Goal: Task Accomplishment & Management: Use online tool/utility

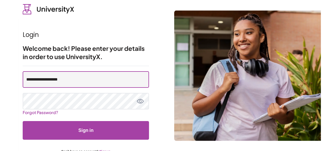
click at [88, 78] on input "**********" at bounding box center [86, 79] width 126 height 16
type input "**********"
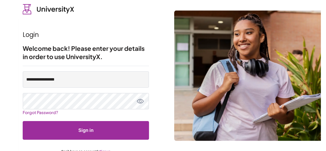
click at [81, 124] on button "Sign in" at bounding box center [86, 130] width 126 height 19
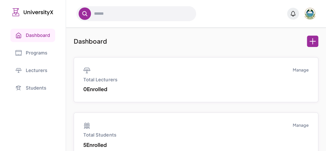
click at [31, 53] on link "Programs" at bounding box center [32, 52] width 45 height 13
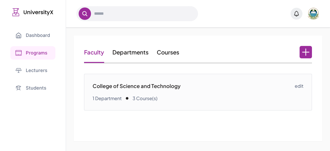
click at [174, 50] on link "Courses" at bounding box center [168, 51] width 22 height 7
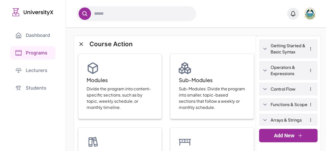
click at [281, 47] on link "Getting Started & Basic Syntax" at bounding box center [293, 49] width 44 height 12
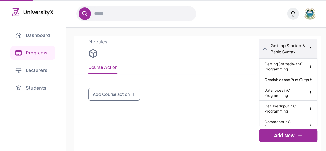
type input "**********"
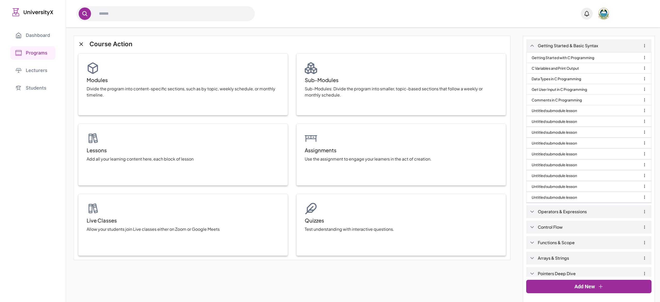
drag, startPoint x: 291, startPoint y: 1, endPoint x: 458, endPoint y: 25, distance: 168.8
click at [330, 25] on div at bounding box center [363, 14] width 594 height 28
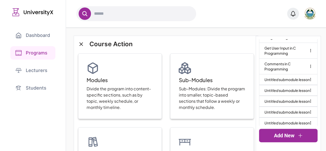
scroll to position [57, 0]
click at [308, 82] on icon "button" at bounding box center [310, 80] width 4 height 4
click at [294, 102] on button "Delete" at bounding box center [295, 98] width 13 height 6
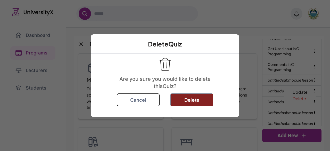
click at [187, 92] on div "Delete Quiz Are you sure you would like to delete this Quiz ? Cancel Delete" at bounding box center [165, 75] width 148 height 82
click at [191, 99] on button "Delete" at bounding box center [191, 99] width 43 height 13
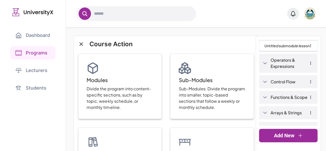
scroll to position [180, 0]
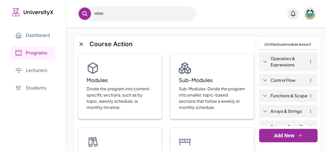
click at [274, 39] on link "Untitled submodule lesson" at bounding box center [288, 33] width 58 height 11
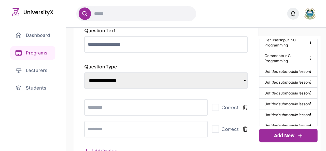
scroll to position [66, 0]
click at [308, 73] on icon "button" at bounding box center [310, 71] width 4 height 4
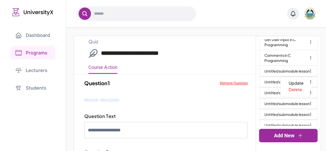
click at [289, 93] on button "Delete" at bounding box center [295, 89] width 13 height 6
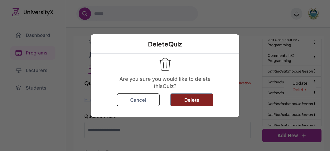
click at [198, 97] on button "Delete" at bounding box center [191, 99] width 43 height 13
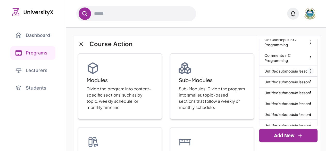
click at [310, 72] on icon "button" at bounding box center [310, 71] width 0 height 3
click at [293, 93] on button "Delete" at bounding box center [295, 89] width 13 height 6
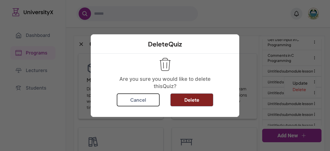
click at [208, 98] on button "Delete" at bounding box center [191, 99] width 43 height 13
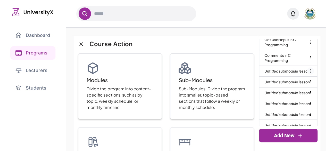
click at [308, 73] on icon "button" at bounding box center [310, 71] width 4 height 4
click at [297, 93] on button "Delete" at bounding box center [295, 89] width 13 height 6
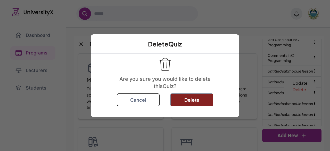
click at [196, 101] on button "Delete" at bounding box center [191, 99] width 43 height 13
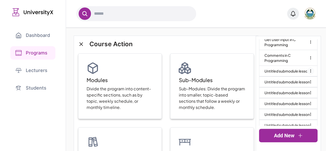
click at [310, 72] on icon "button" at bounding box center [310, 71] width 0 height 3
click at [290, 93] on button "Delete" at bounding box center [295, 89] width 13 height 6
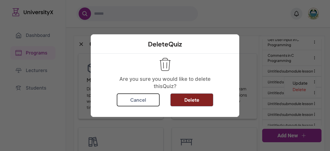
click at [192, 97] on button "Delete" at bounding box center [191, 99] width 43 height 13
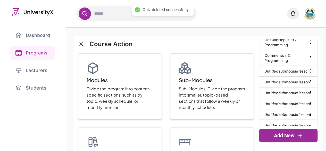
click at [308, 73] on icon "button" at bounding box center [310, 71] width 4 height 4
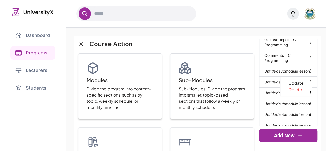
click at [293, 93] on button "Delete" at bounding box center [295, 89] width 13 height 6
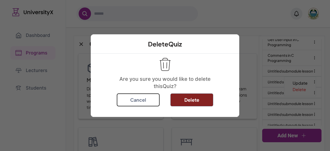
click at [203, 102] on button "Delete" at bounding box center [191, 99] width 43 height 13
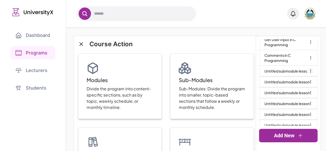
click at [308, 73] on icon "button" at bounding box center [310, 71] width 4 height 4
click at [289, 93] on button "Delete" at bounding box center [295, 89] width 13 height 6
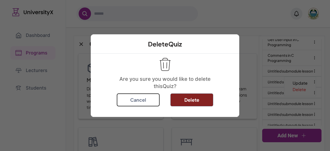
click at [192, 103] on button "Delete" at bounding box center [191, 99] width 43 height 13
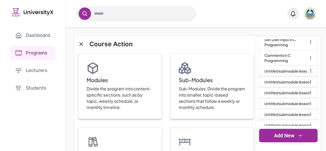
click at [308, 73] on icon "button" at bounding box center [310, 71] width 4 height 4
click at [291, 93] on button "Delete" at bounding box center [295, 89] width 13 height 6
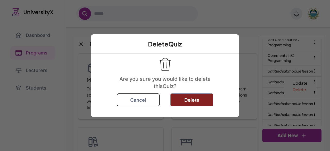
click at [208, 95] on button "Delete" at bounding box center [191, 99] width 43 height 13
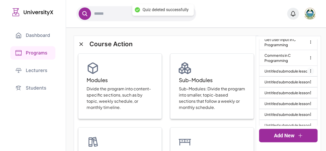
click at [308, 73] on icon "button" at bounding box center [310, 71] width 4 height 4
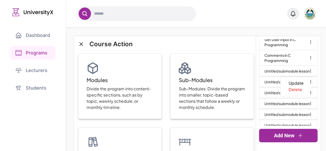
click at [291, 93] on button "Delete" at bounding box center [295, 89] width 13 height 6
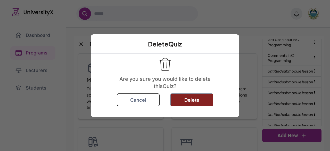
click at [180, 101] on button "Delete" at bounding box center [191, 99] width 43 height 13
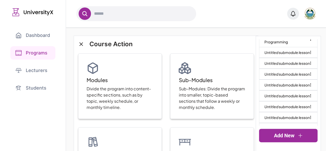
scroll to position [85, 0]
click at [308, 55] on icon "button" at bounding box center [310, 53] width 4 height 4
click at [297, 74] on button "Delete" at bounding box center [295, 71] width 13 height 6
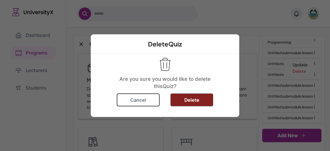
click at [192, 102] on button "Delete" at bounding box center [191, 99] width 43 height 13
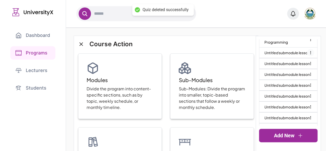
click at [310, 54] on icon "button" at bounding box center [310, 52] width 0 height 3
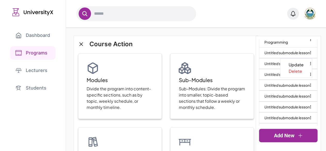
click at [289, 74] on button "Delete" at bounding box center [295, 71] width 13 height 6
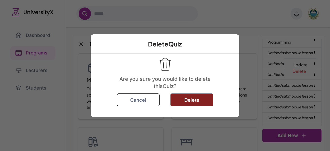
click at [208, 96] on button "Delete" at bounding box center [191, 99] width 43 height 13
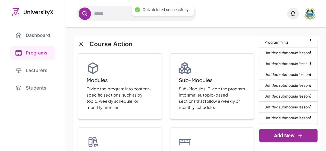
click at [308, 65] on icon "button" at bounding box center [310, 63] width 4 height 4
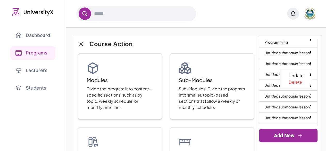
click at [289, 85] on button "Delete" at bounding box center [295, 82] width 13 height 6
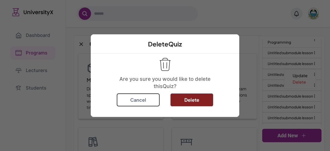
click at [206, 98] on button "Delete" at bounding box center [191, 99] width 43 height 13
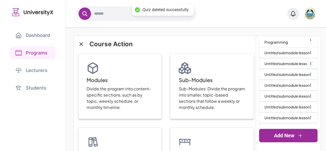
click at [308, 65] on icon "button" at bounding box center [310, 63] width 4 height 4
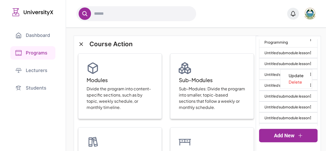
click at [289, 85] on button "Delete" at bounding box center [295, 82] width 13 height 6
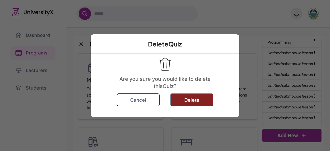
click at [198, 100] on button "Delete" at bounding box center [191, 99] width 43 height 13
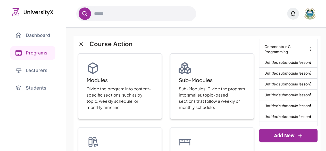
scroll to position [74, 0]
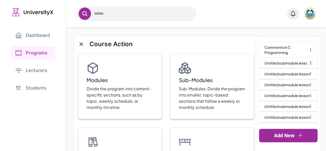
click at [310, 64] on icon "button" at bounding box center [310, 63] width 0 height 3
click at [290, 85] on button "Delete" at bounding box center [295, 81] width 13 height 6
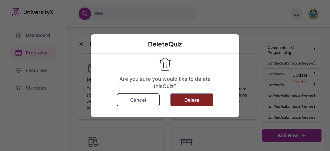
click at [199, 100] on button "Delete" at bounding box center [191, 99] width 43 height 13
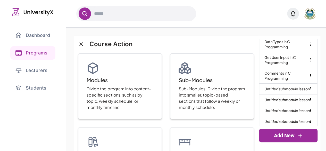
scroll to position [36, 0]
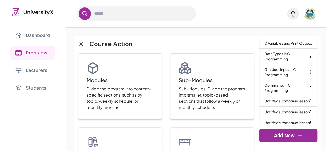
click at [276, 102] on link "Untitled submodule lesson" at bounding box center [288, 101] width 58 height 11
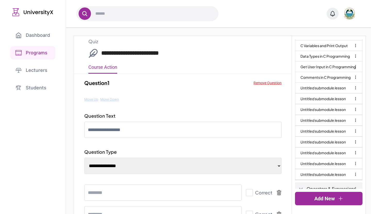
scroll to position [45, 0]
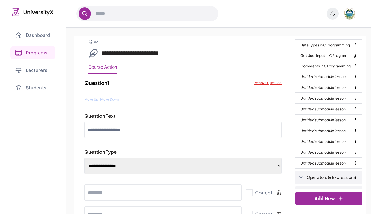
click at [330, 76] on icon "button" at bounding box center [356, 76] width 4 height 4
click at [330, 96] on button "Delete" at bounding box center [340, 95] width 13 height 6
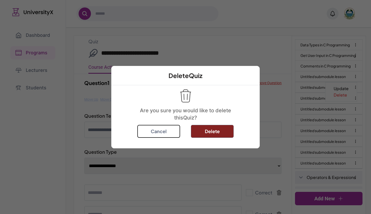
click at [220, 137] on button "Delete" at bounding box center [212, 131] width 43 height 13
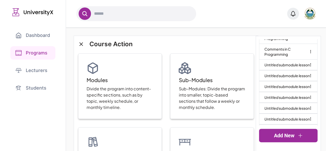
scroll to position [71, 0]
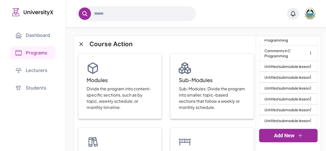
click at [279, 72] on link "Untitled submodule lesson" at bounding box center [288, 66] width 58 height 11
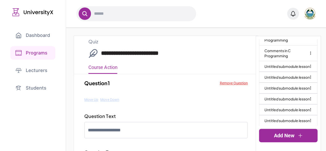
click at [237, 83] on button "Remove Question" at bounding box center [234, 82] width 28 height 5
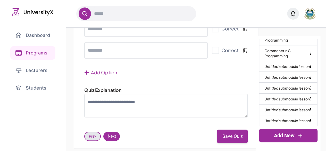
scroll to position [170, 0]
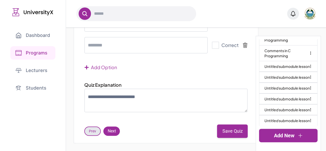
click at [283, 140] on link "Add New" at bounding box center [288, 135] width 59 height 13
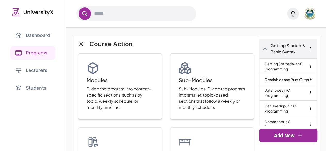
click at [276, 66] on link "Getting Started with C Programming" at bounding box center [288, 66] width 48 height 15
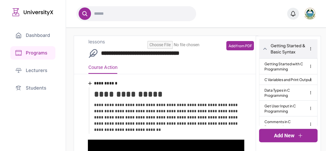
type input "**********"
click at [78, 77] on icon "Add block" at bounding box center [79, 78] width 6 height 6
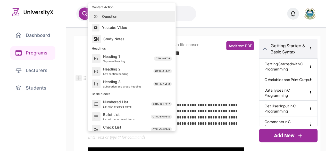
click at [78, 77] on icon "Add block" at bounding box center [79, 78] width 6 height 6
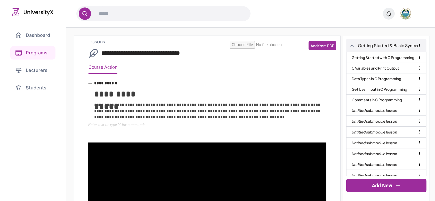
drag, startPoint x: 311, startPoint y: 1, endPoint x: 45, endPoint y: 178, distance: 319.7
click at [45, 151] on div "Dashboard Programs Lecturers Students" at bounding box center [33, 100] width 66 height 201
click at [330, 48] on icon at bounding box center [351, 45] width 5 height 5
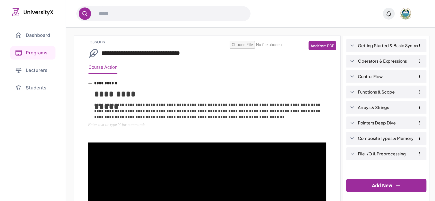
click at [330, 62] on icon at bounding box center [351, 61] width 3 height 2
